Goal: Task Accomplishment & Management: Manage account settings

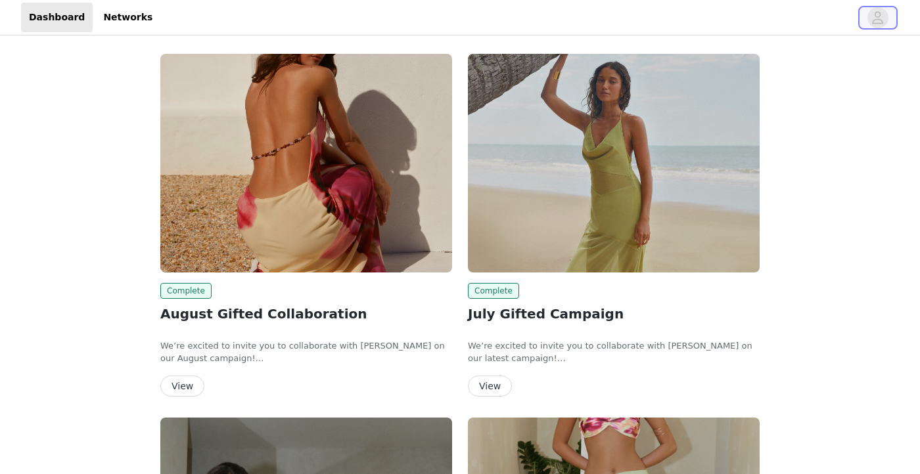
click at [887, 27] on button "button" at bounding box center [877, 17] width 37 height 21
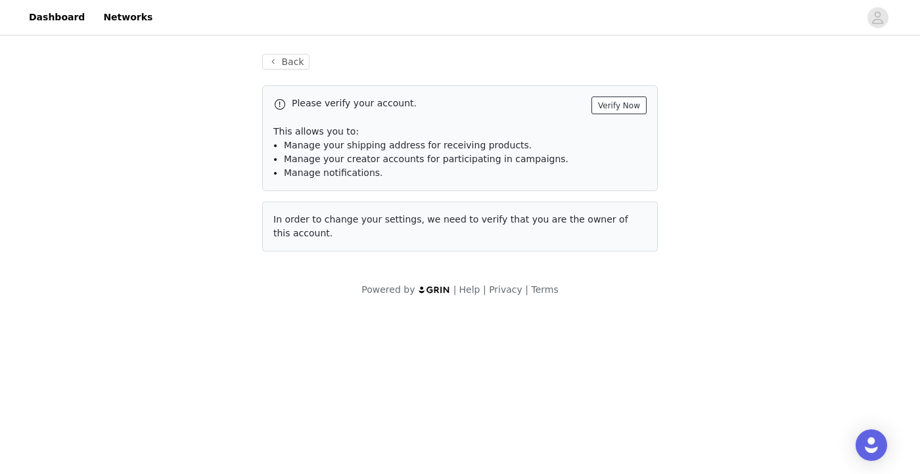
click at [607, 108] on button "Verify Now" at bounding box center [618, 106] width 55 height 18
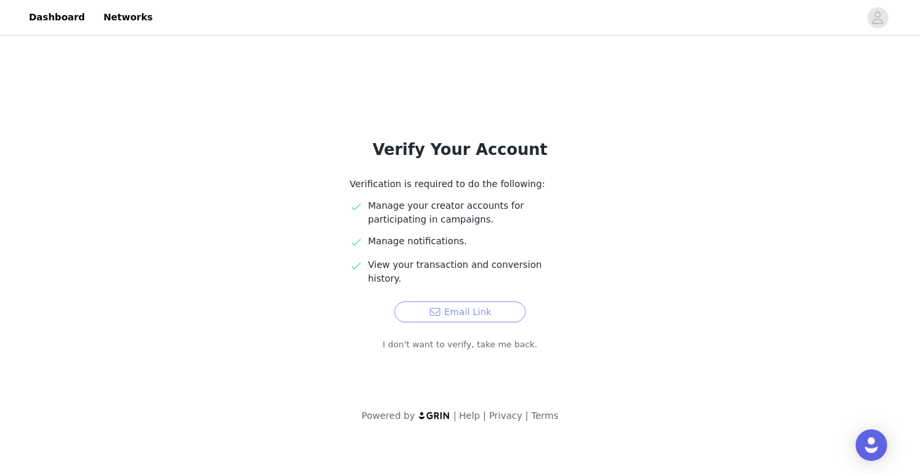
click at [470, 301] on button "Email Link" at bounding box center [459, 311] width 131 height 21
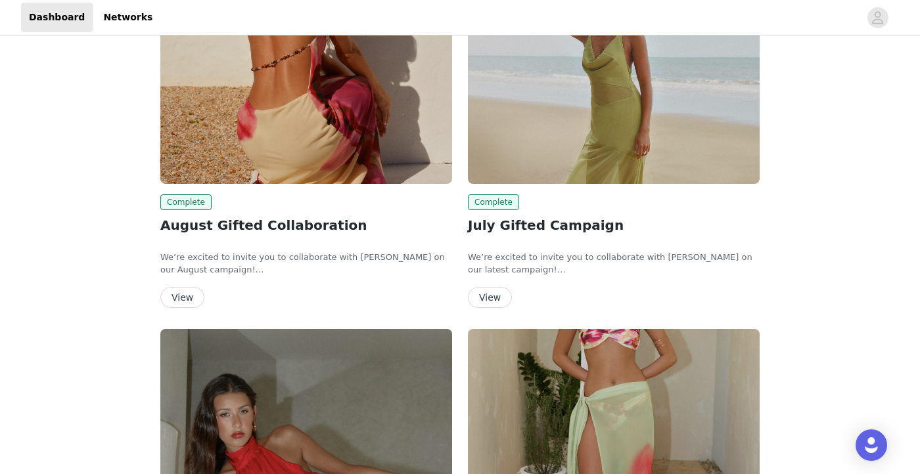
scroll to position [58, 0]
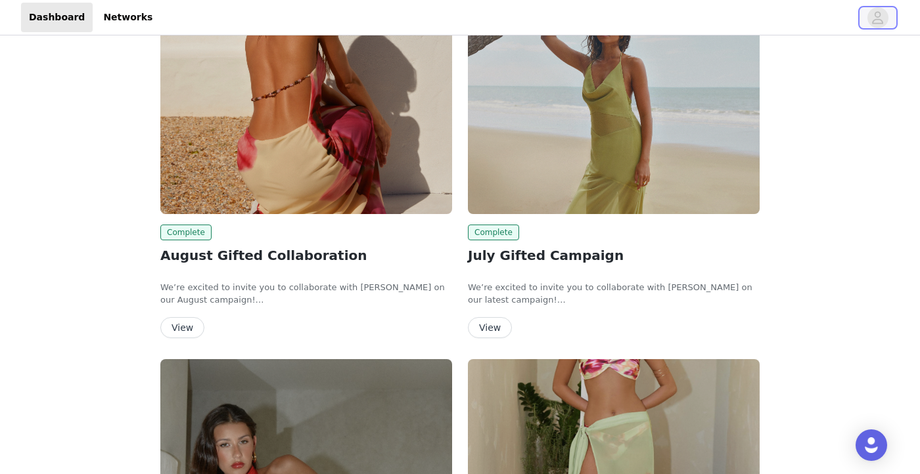
click at [874, 17] on icon "avatar" at bounding box center [877, 17] width 12 height 21
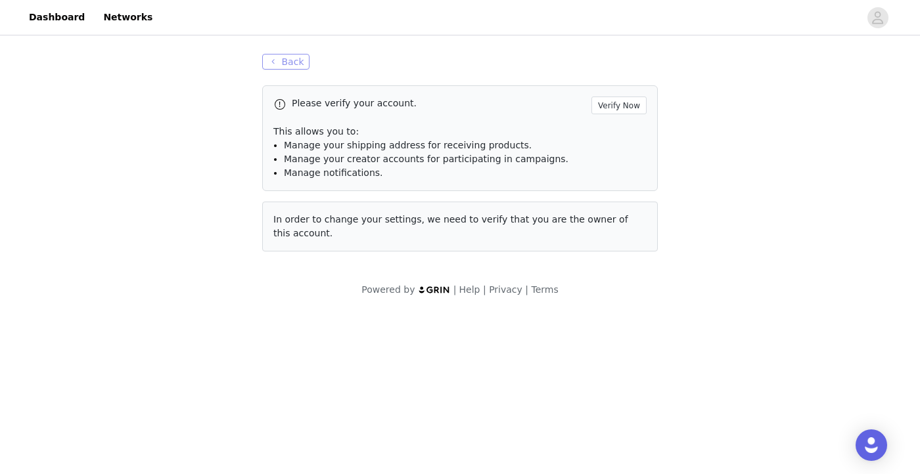
click at [292, 63] on button "Back" at bounding box center [285, 62] width 47 height 16
click at [53, 22] on link "Dashboard" at bounding box center [57, 18] width 72 height 30
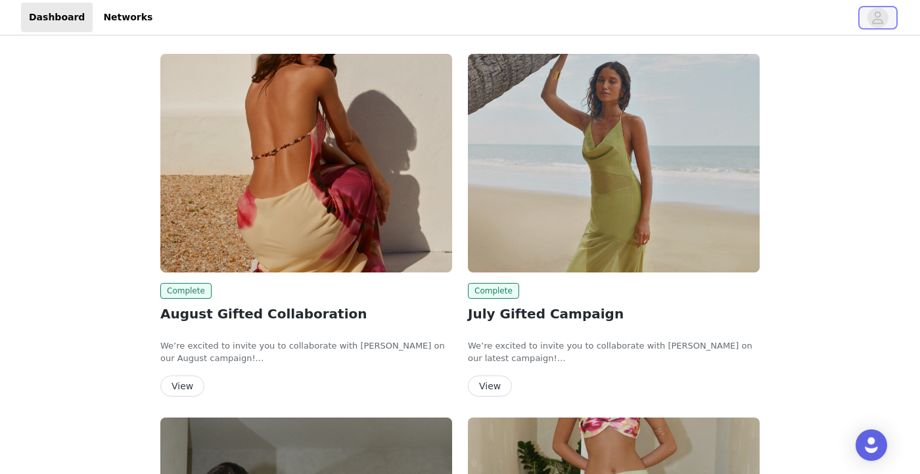
click at [887, 13] on span "button" at bounding box center [877, 17] width 21 height 21
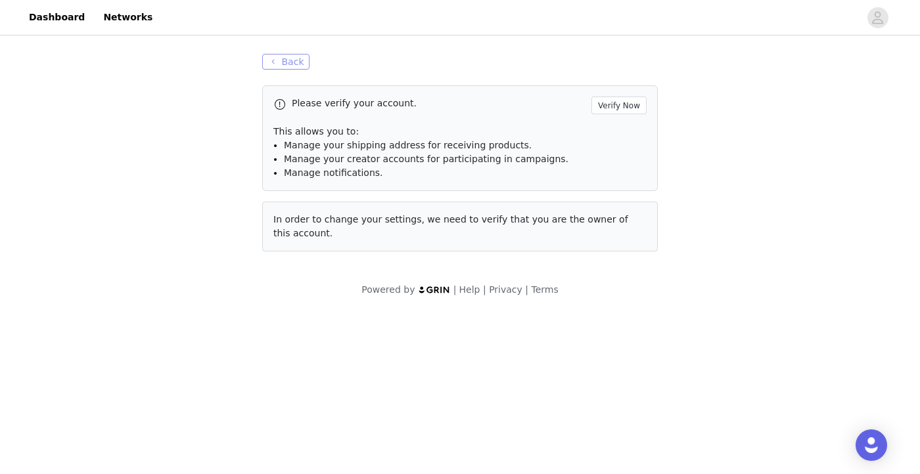
click at [282, 66] on button "Back" at bounding box center [285, 62] width 47 height 16
